Goal: Find specific page/section: Find specific page/section

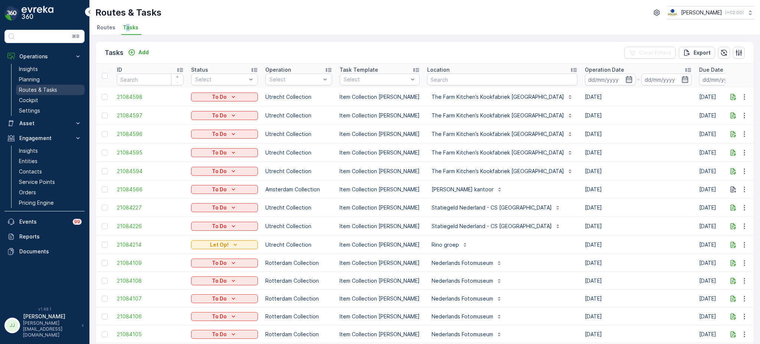
click at [51, 91] on p "Routes & Tasks" at bounding box center [38, 89] width 38 height 7
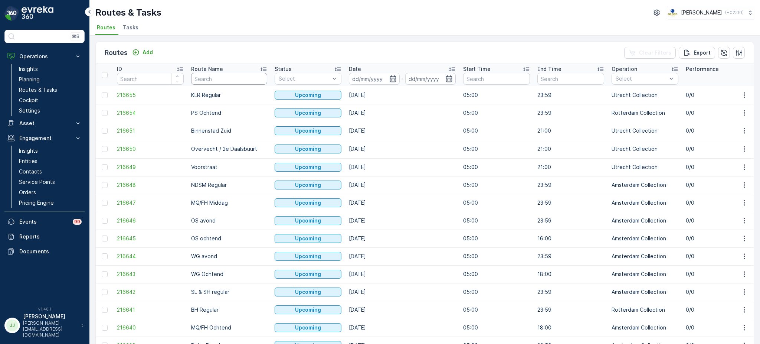
click at [216, 82] on input "text" at bounding box center [229, 79] width 76 height 12
type input "bh"
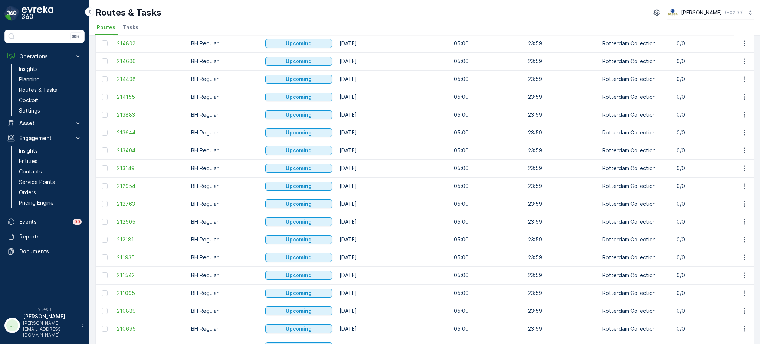
scroll to position [307, 0]
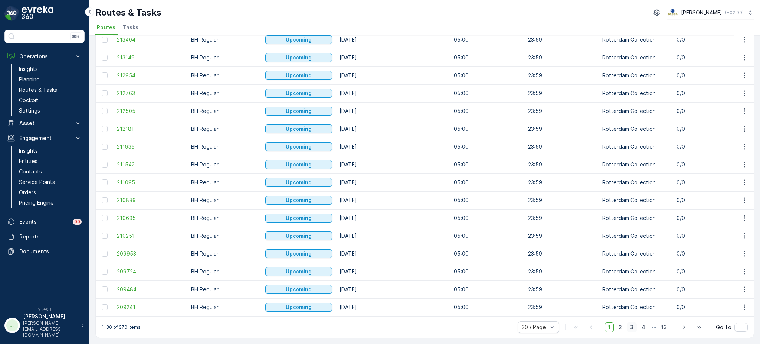
click at [633, 329] on span "3" at bounding box center [632, 327] width 10 height 10
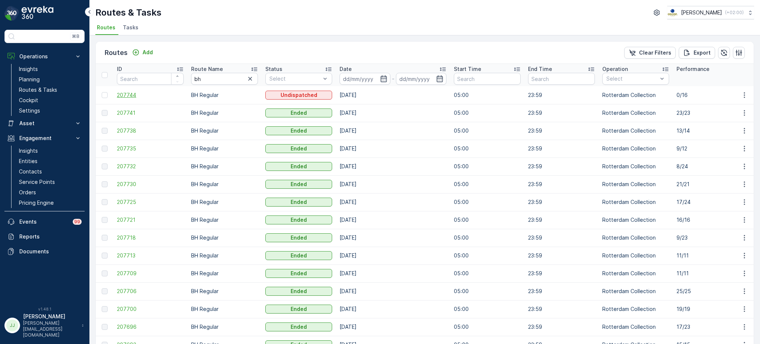
click at [128, 95] on span "207744" at bounding box center [150, 94] width 67 height 7
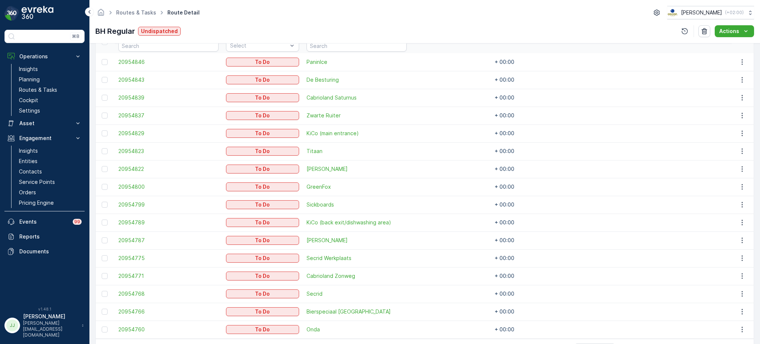
scroll to position [215, 0]
